Goal: Task Accomplishment & Management: Use online tool/utility

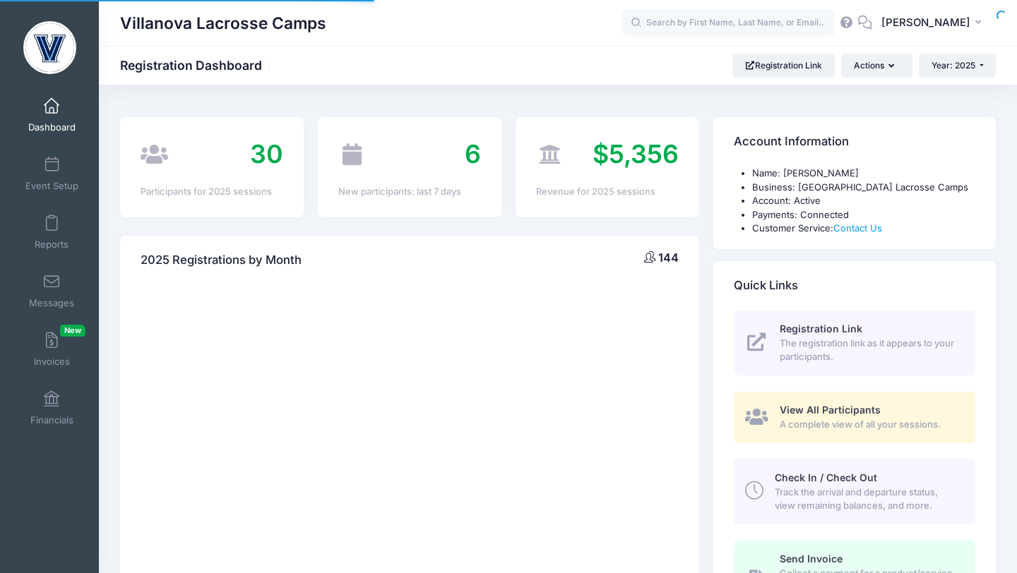
select select
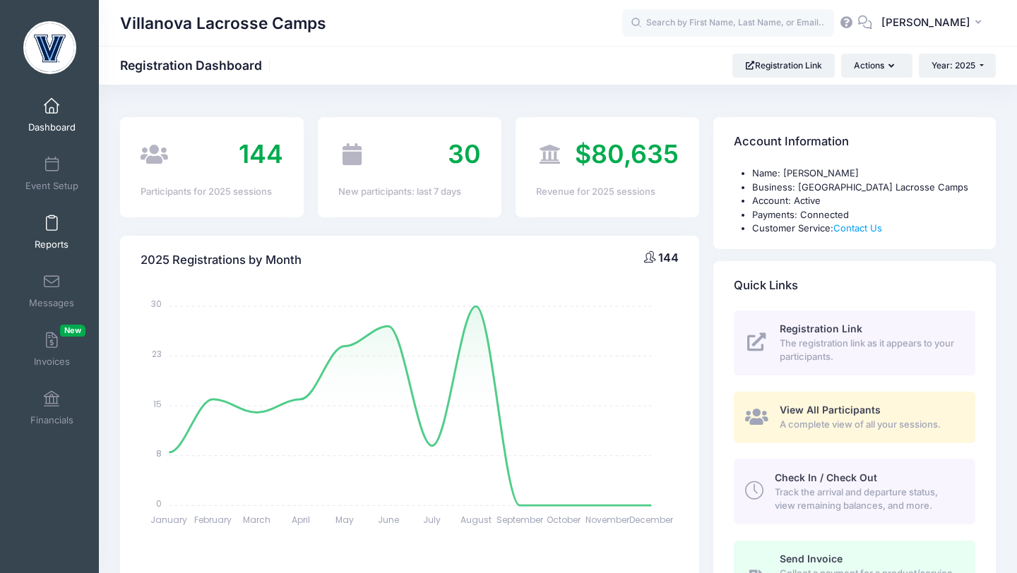
click at [52, 223] on span at bounding box center [52, 224] width 0 height 16
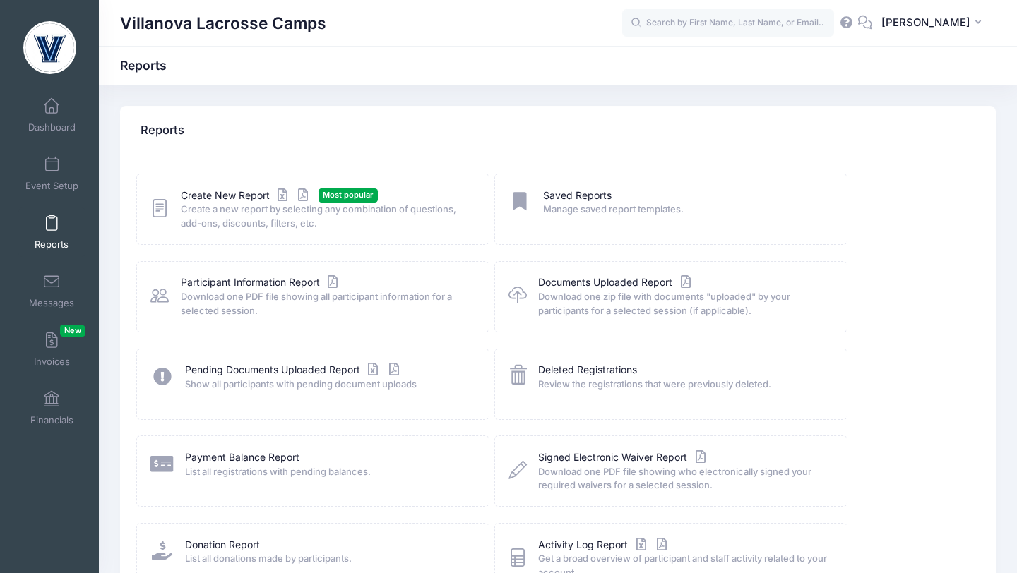
click at [200, 203] on span "Create a new report by selecting any combination of questions, add-ons, discoun…" at bounding box center [326, 217] width 290 height 28
click at [203, 196] on link "Create New Report" at bounding box center [246, 196] width 131 height 15
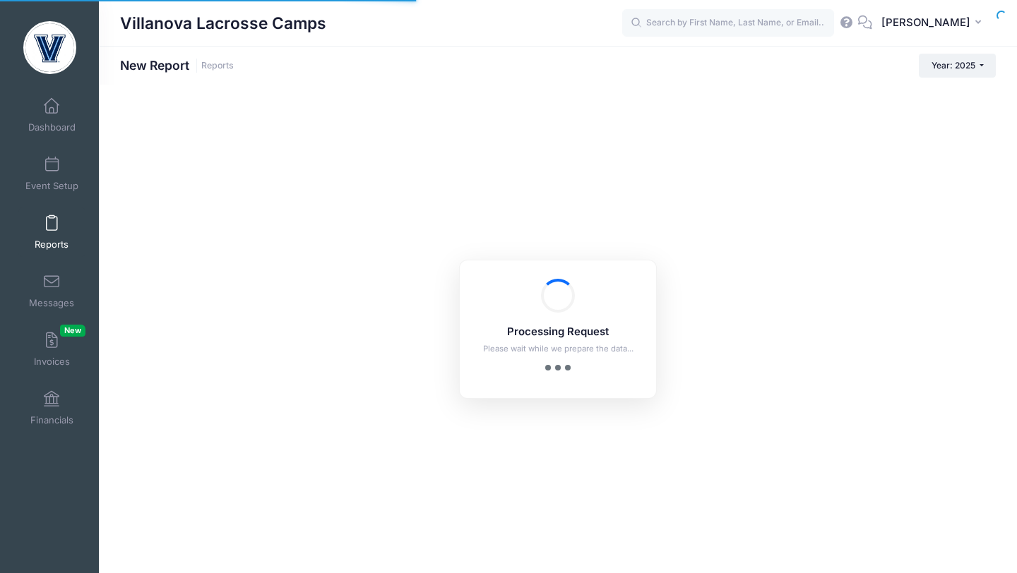
checkbox input "true"
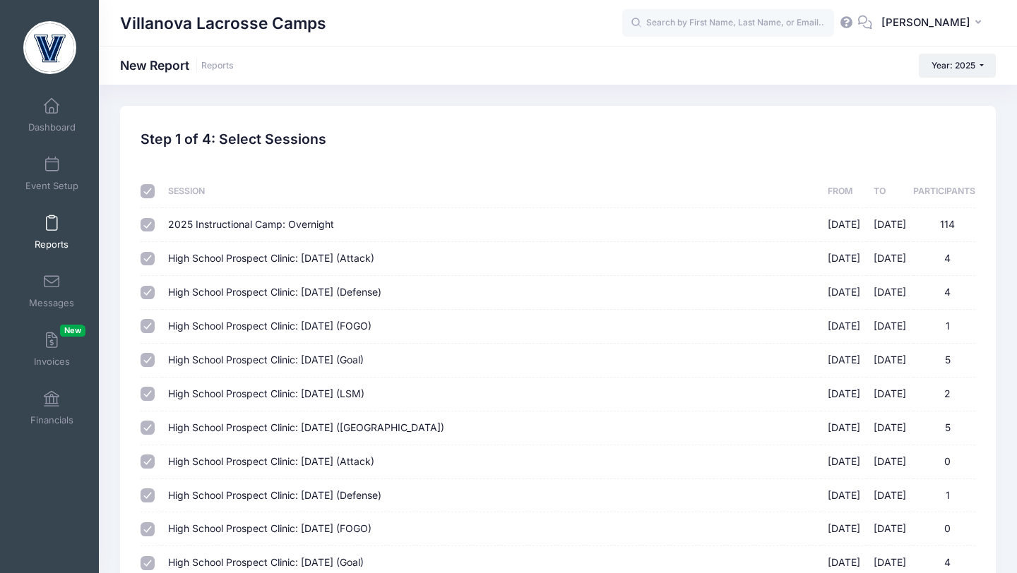
click at [150, 194] on input "checkbox" at bounding box center [148, 191] width 14 height 14
checkbox input "false"
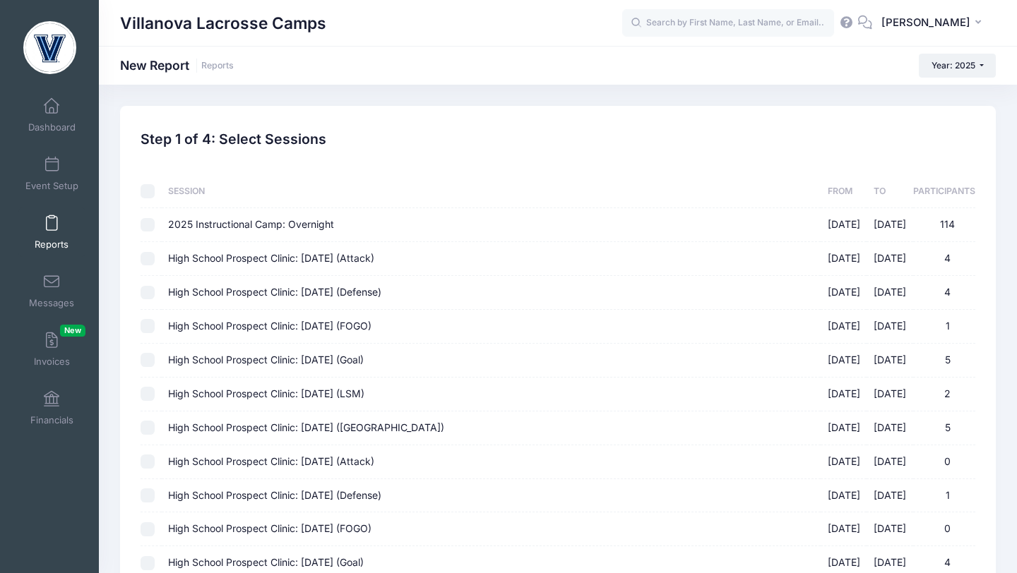
checkbox input "false"
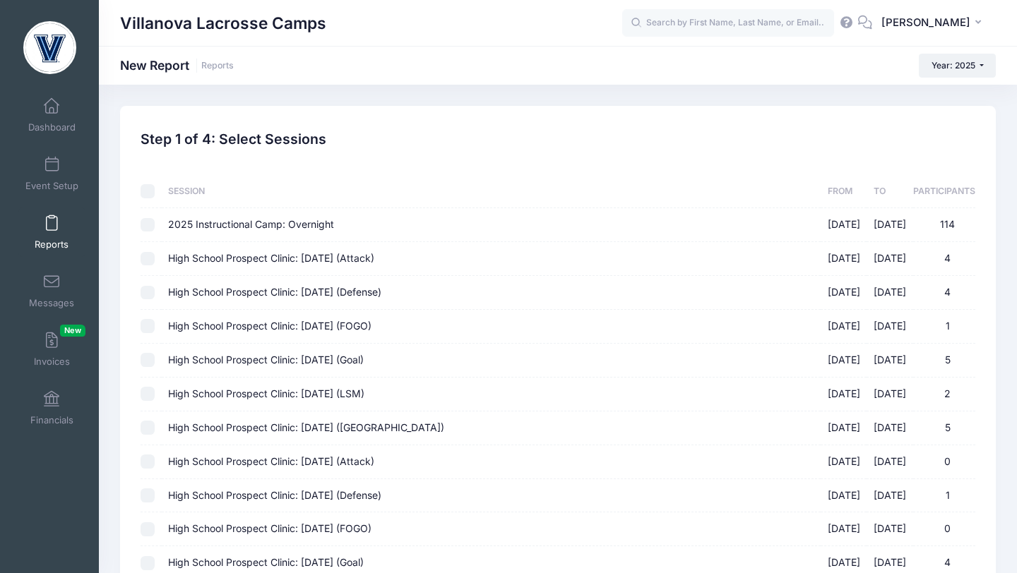
checkbox input "false"
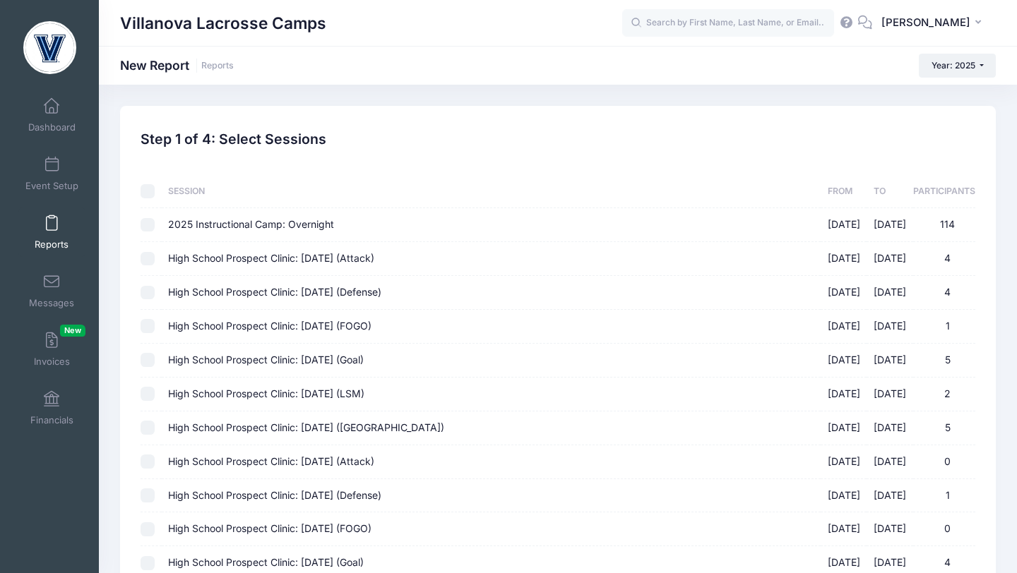
click at [149, 256] on input "High School Prospect Clinic: September 21 (Attack) 09/21/2025 - 09/21/2025 4" at bounding box center [148, 259] width 14 height 14
checkbox input "true"
click at [150, 287] on input "High School Prospect Clinic: September 21 (Defense) 09/21/2025 - 09/21/2025 4" at bounding box center [148, 293] width 14 height 14
checkbox input "true"
click at [150, 321] on input "High School Prospect Clinic: September 21 (FOGO) 09/21/2025 - 09/21/2025 1" at bounding box center [148, 326] width 14 height 14
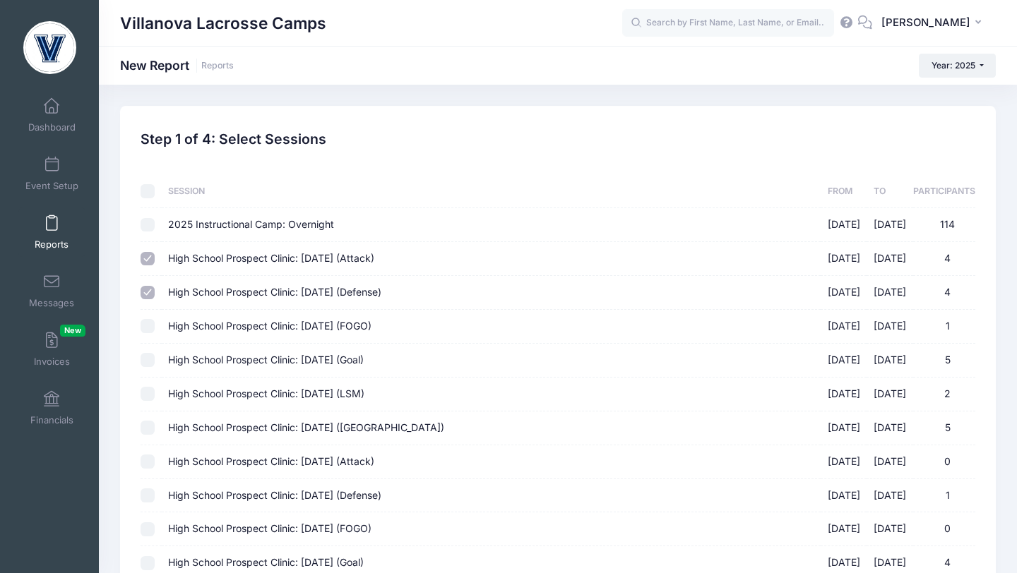
checkbox input "true"
click at [154, 356] on td at bounding box center [151, 361] width 20 height 34
click at [149, 366] on input "High School Prospect Clinic: September 21 (Goal) 09/21/2025 - 09/21/2025 5" at bounding box center [148, 360] width 14 height 14
checkbox input "true"
click at [150, 393] on input "High School Prospect Clinic: September 21 (LSM) 09/21/2025 - 09/21/2025 2" at bounding box center [148, 394] width 14 height 14
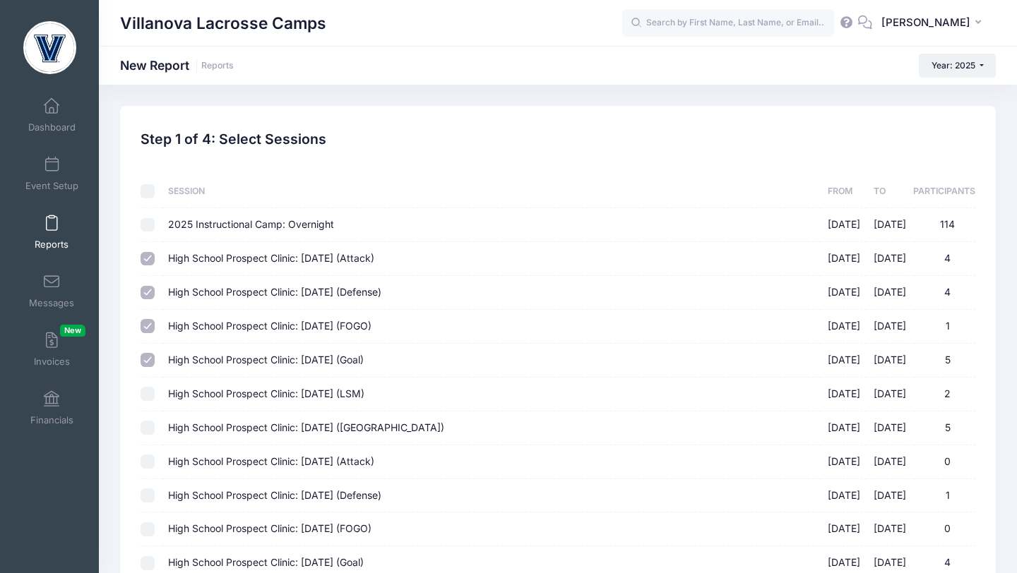
checkbox input "true"
click at [150, 423] on input "High School Prospect Clinic: September 21 (Midfield) 09/21/2025 - 09/21/2025 5" at bounding box center [148, 428] width 14 height 14
checkbox input "true"
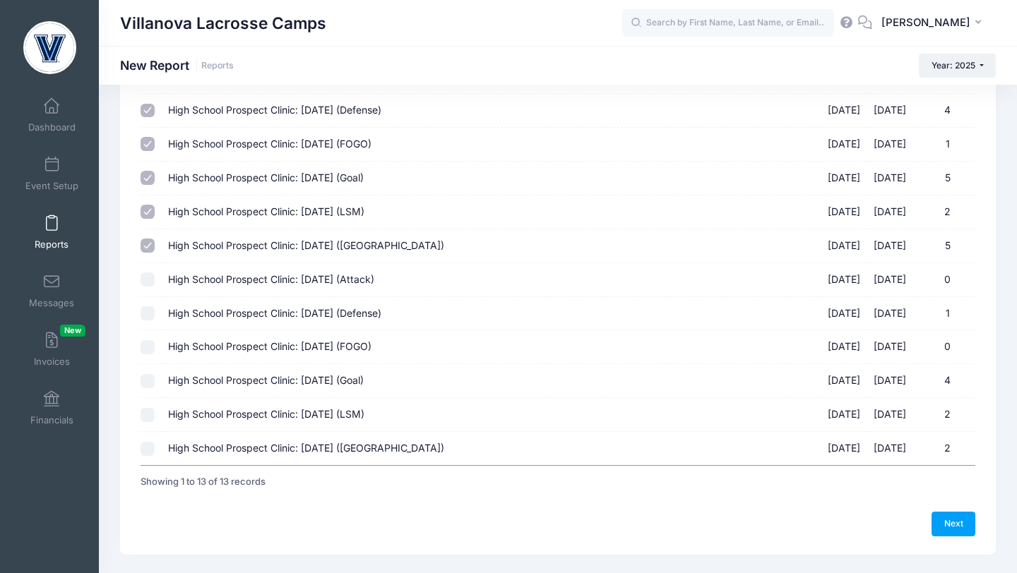
scroll to position [217, 0]
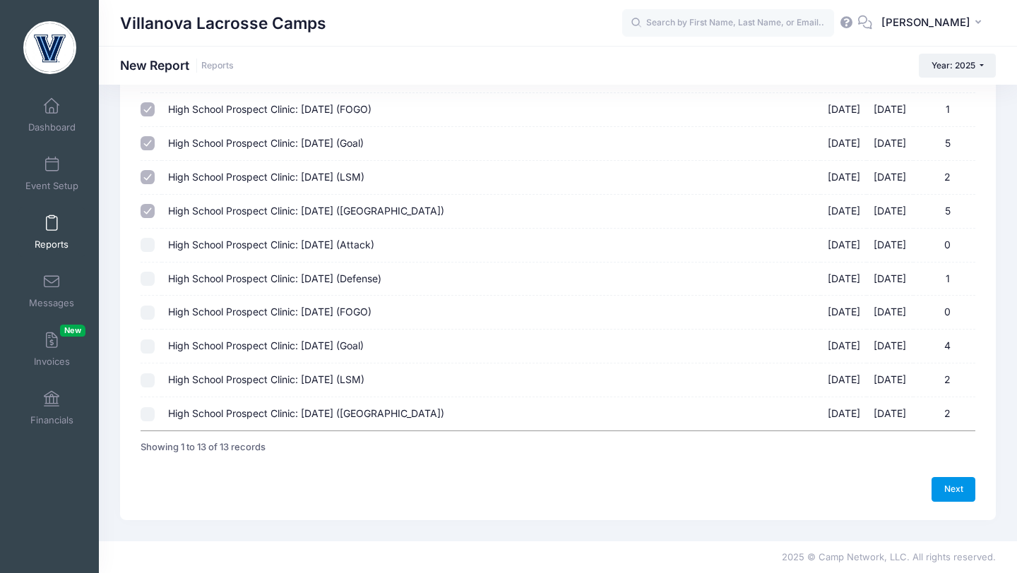
click at [965, 489] on link "Next" at bounding box center [954, 489] width 44 height 24
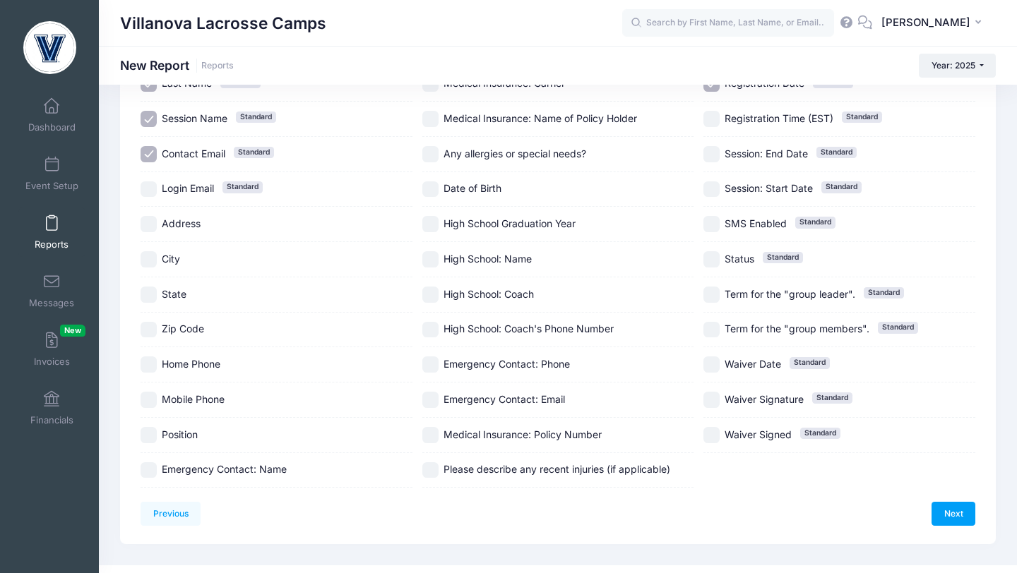
scroll to position [201, 0]
click at [151, 439] on input "Position" at bounding box center [149, 434] width 16 height 16
checkbox input "true"
click at [432, 227] on input "High School Graduation Year" at bounding box center [430, 223] width 16 height 16
checkbox input "true"
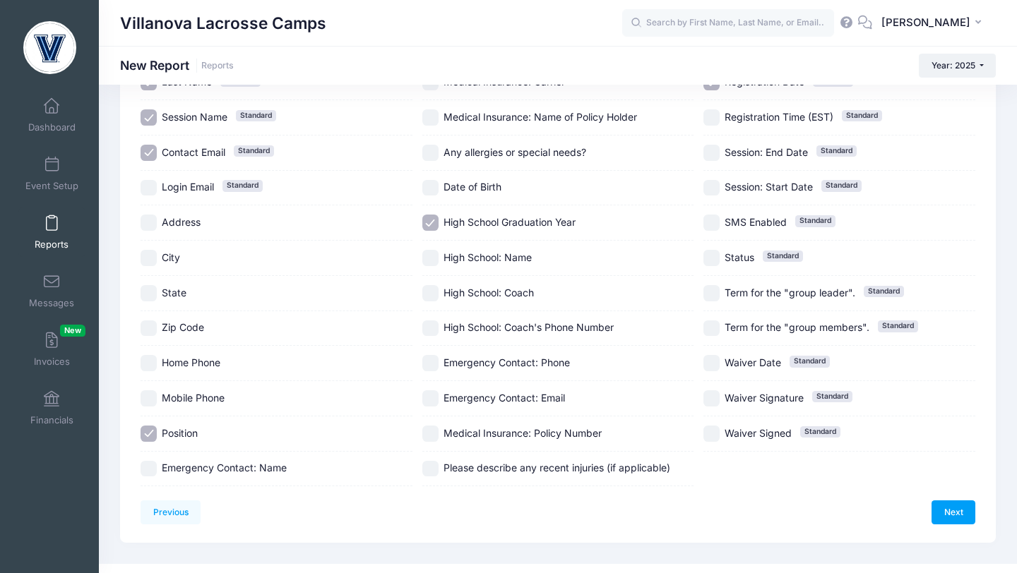
click at [429, 263] on input "High School: Name" at bounding box center [430, 258] width 16 height 16
checkbox input "true"
click at [948, 507] on link "Next" at bounding box center [954, 513] width 44 height 24
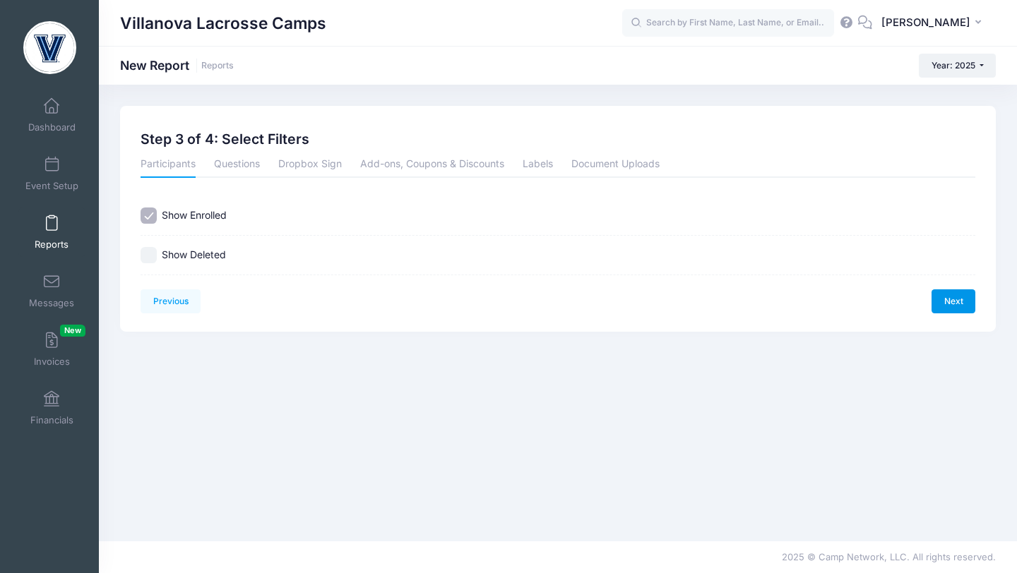
scroll to position [0, 0]
click at [956, 305] on link "Next" at bounding box center [954, 302] width 44 height 24
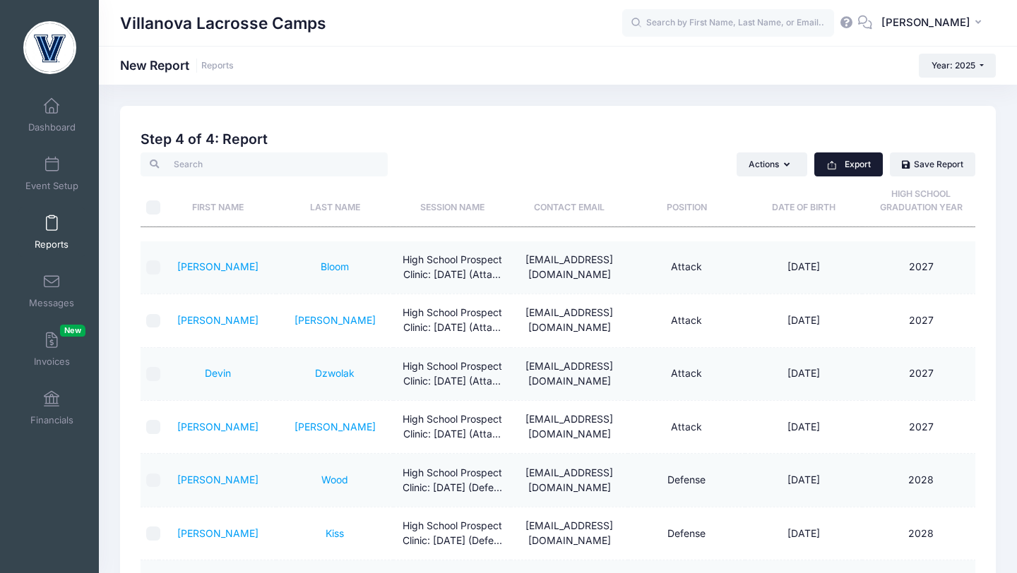
click at [846, 174] on button "Export" at bounding box center [848, 165] width 69 height 24
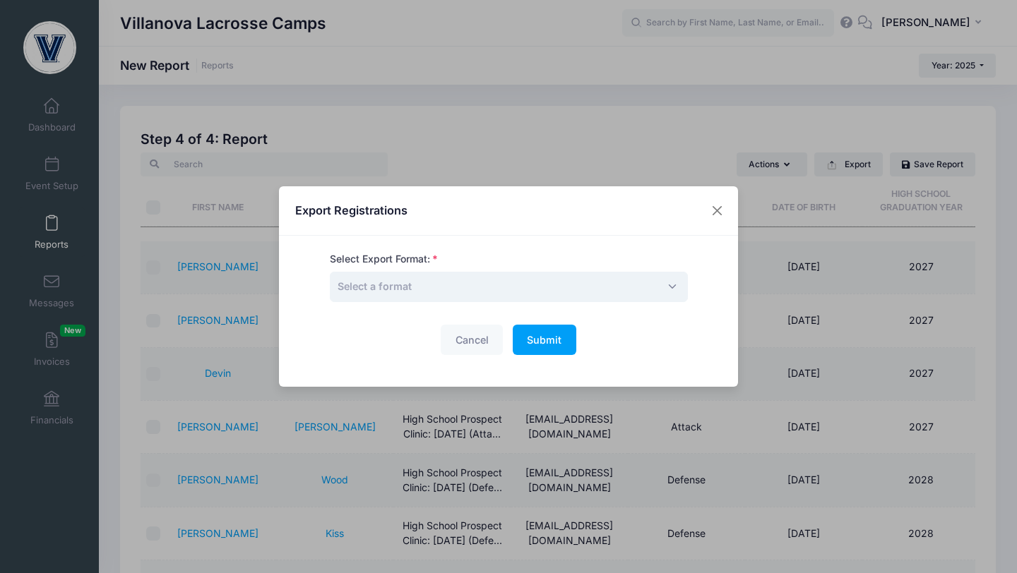
click at [616, 288] on span "Select a format" at bounding box center [509, 287] width 358 height 30
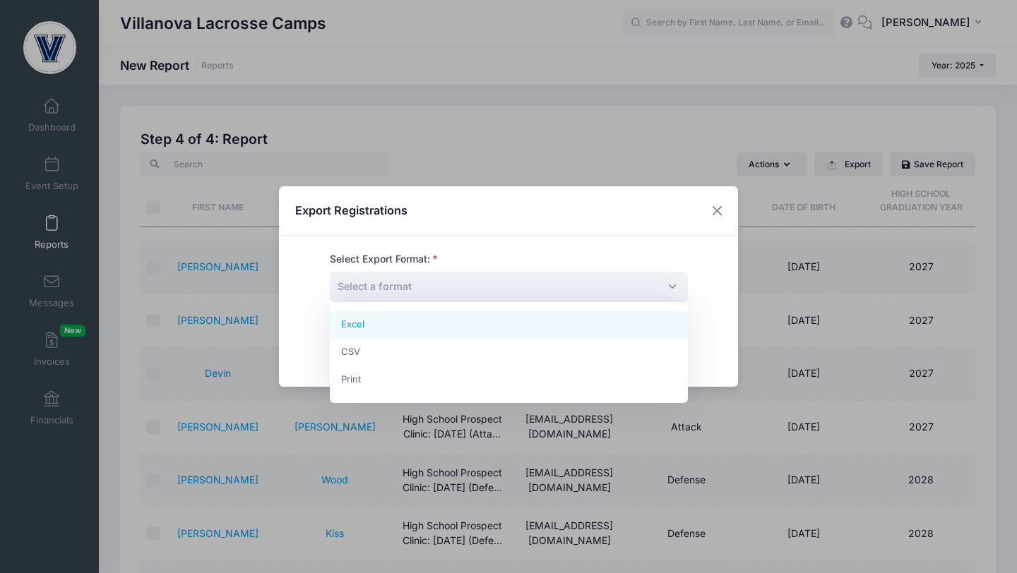
select select "excel"
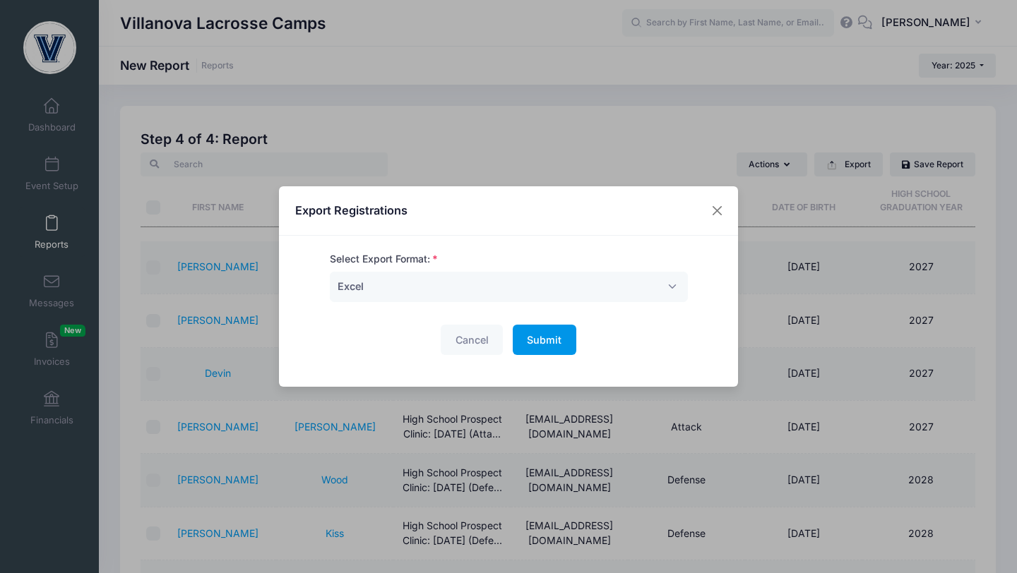
click at [537, 341] on span "Submit" at bounding box center [544, 340] width 35 height 12
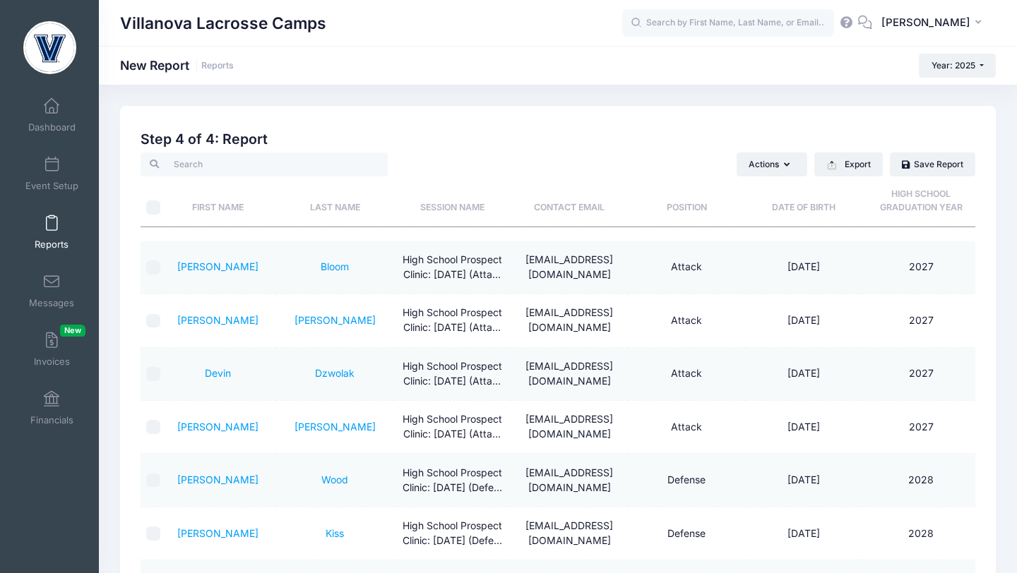
click at [52, 220] on span at bounding box center [52, 224] width 0 height 16
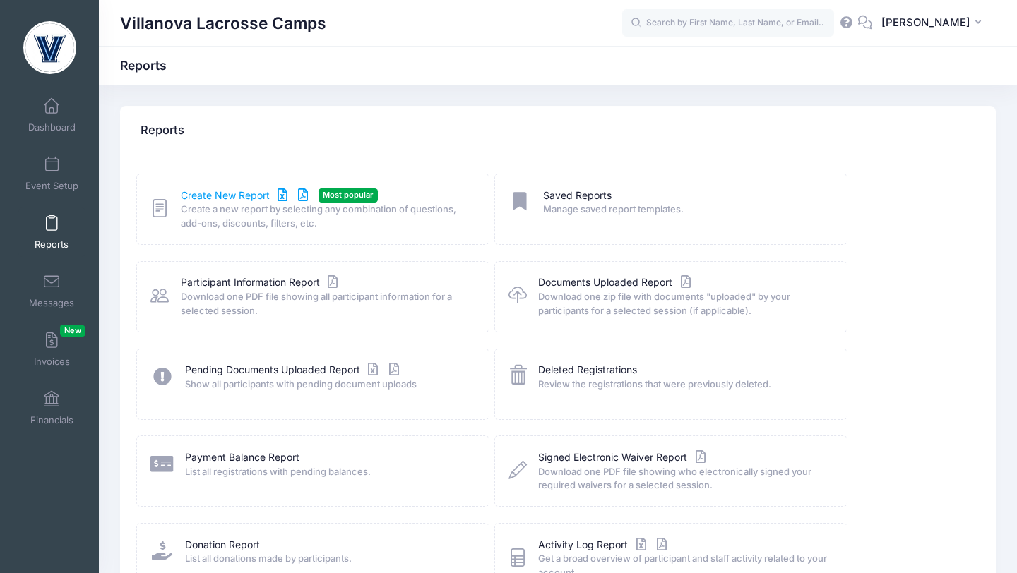
click at [237, 200] on link "Create New Report" at bounding box center [246, 196] width 131 height 15
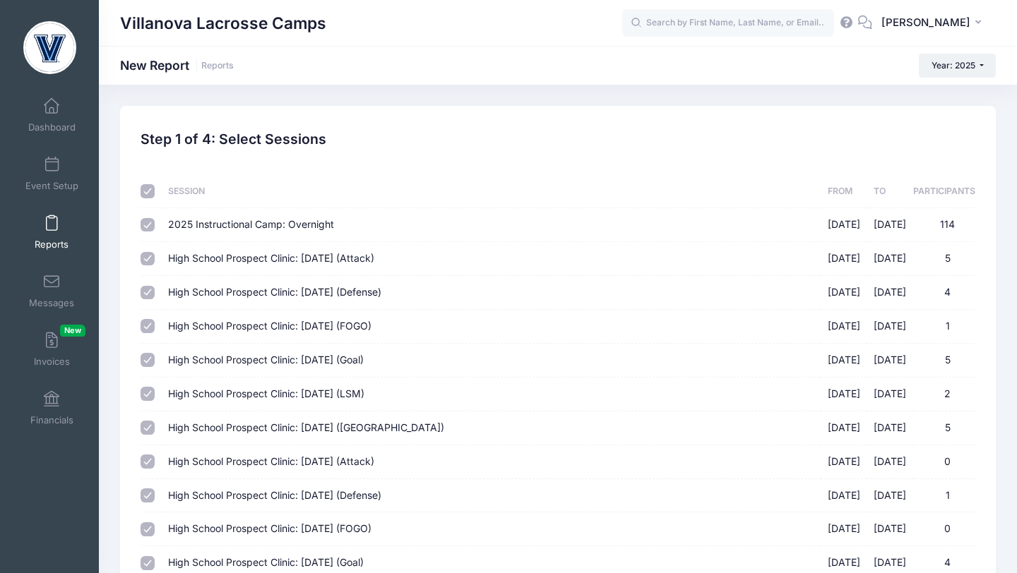
click at [148, 193] on input "checkbox" at bounding box center [148, 191] width 14 height 14
checkbox input "false"
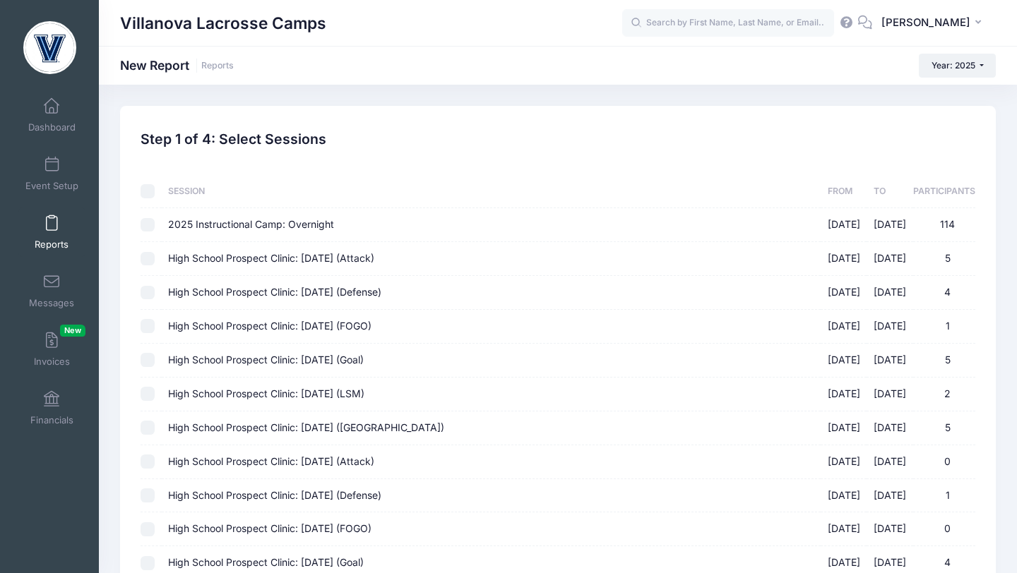
checkbox input "false"
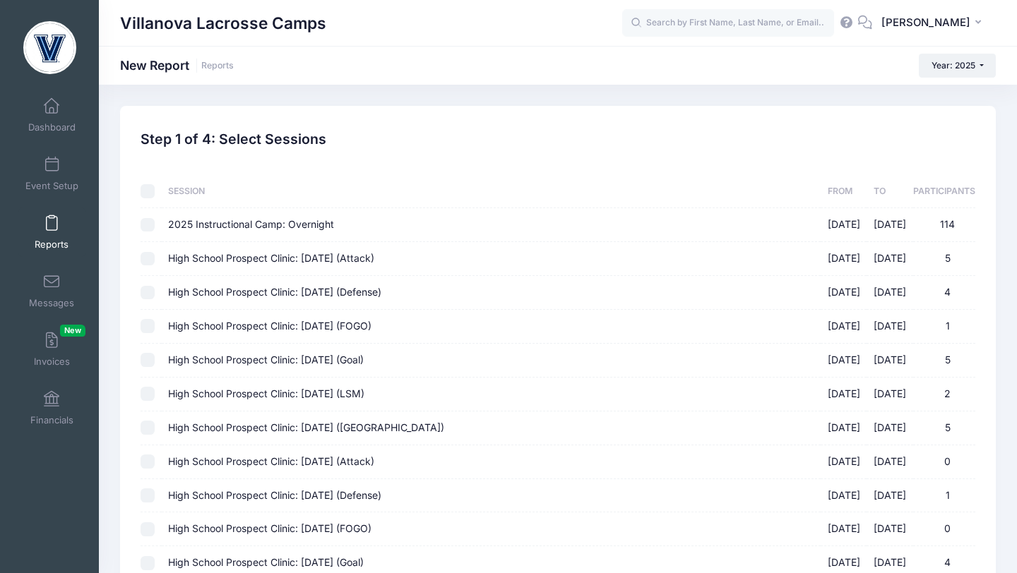
checkbox input "false"
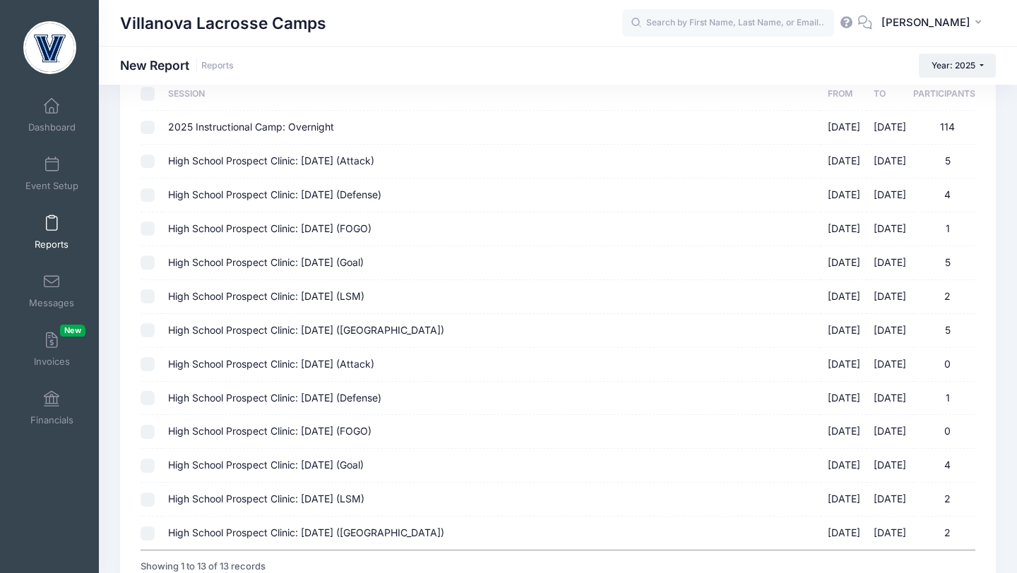
scroll to position [217, 0]
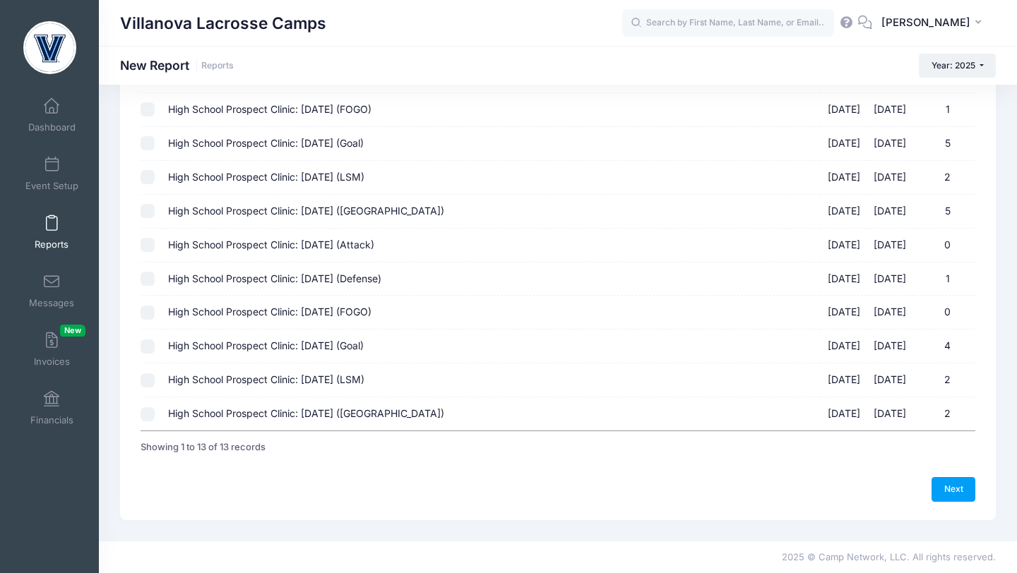
click at [153, 412] on input "High School Prospect Clinic: October 19 (Midfield) 10/19/2025 - 10/19/2025 2" at bounding box center [148, 415] width 14 height 14
checkbox input "true"
click at [151, 386] on input "High School Prospect Clinic: October 19 (LSM) 10/19/2025 - 10/19/2025 2" at bounding box center [148, 381] width 14 height 14
checkbox input "true"
click at [145, 352] on input "High School Prospect Clinic: October 19 (Goal) 10/19/2025 - 10/19/2025 4" at bounding box center [148, 347] width 14 height 14
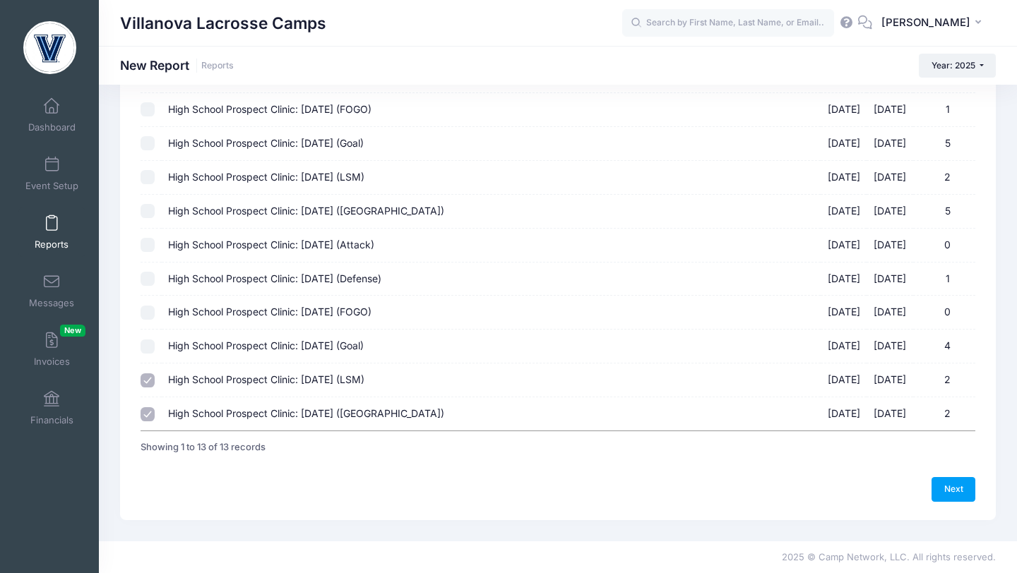
checkbox input "true"
click at [148, 309] on input "High School Prospect Clinic: October 19 (FOGO) 10/19/2025 - 10/19/2025 0" at bounding box center [148, 313] width 14 height 14
checkbox input "true"
click at [150, 276] on input "High School Prospect Clinic: October 19 (Defense) 10/19/2025 - 10/19/2025 1" at bounding box center [148, 279] width 14 height 14
checkbox input "true"
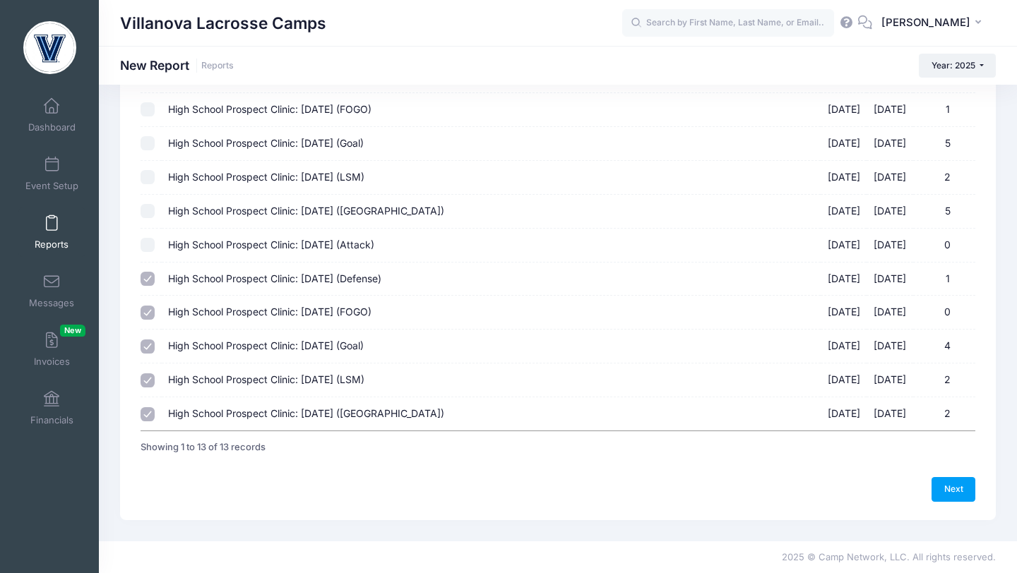
click at [148, 242] on input "High School Prospect Clinic: October 19 (Attack) 10/19/2025 - 10/19/2025 0" at bounding box center [148, 245] width 14 height 14
checkbox input "true"
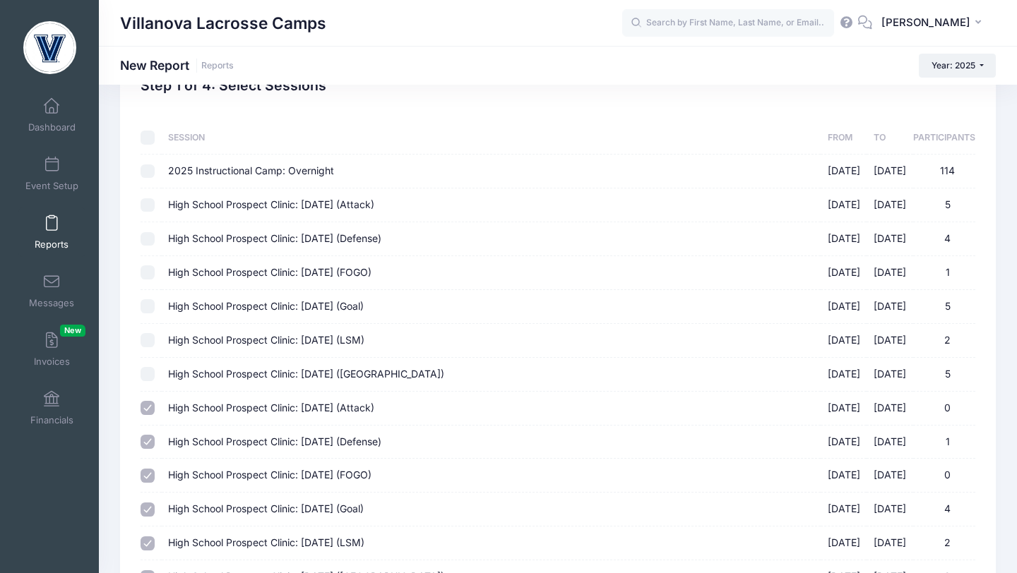
scroll to position [64, 0]
